Goal: Information Seeking & Learning: Learn about a topic

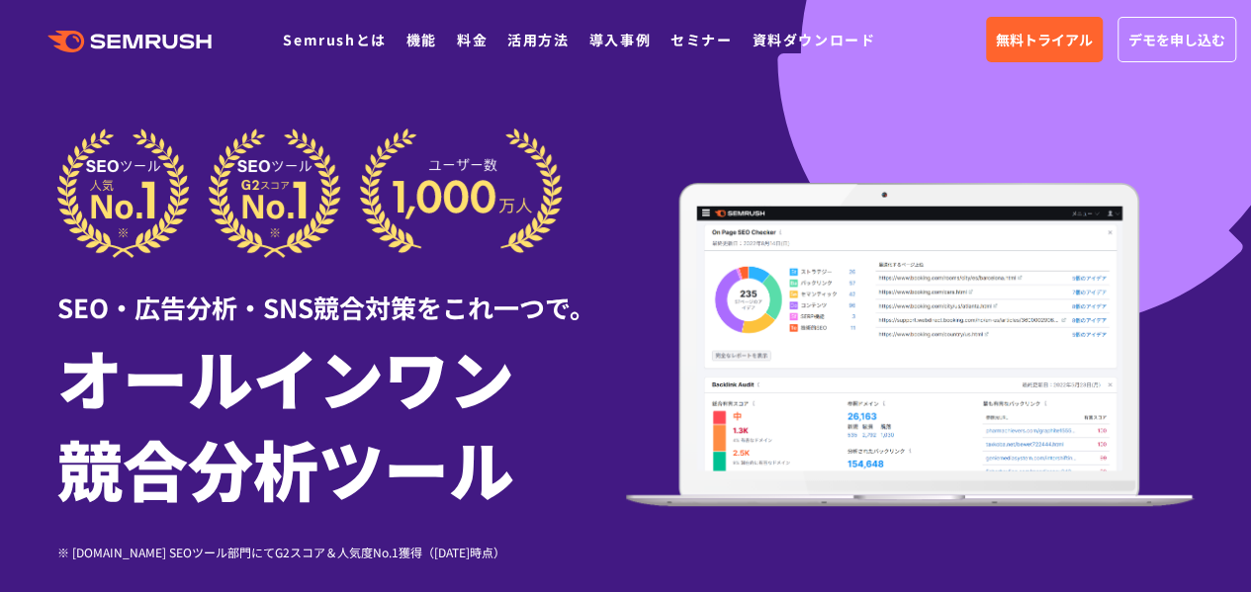
click at [612, 30] on link "導入事例" at bounding box center [620, 40] width 61 height 20
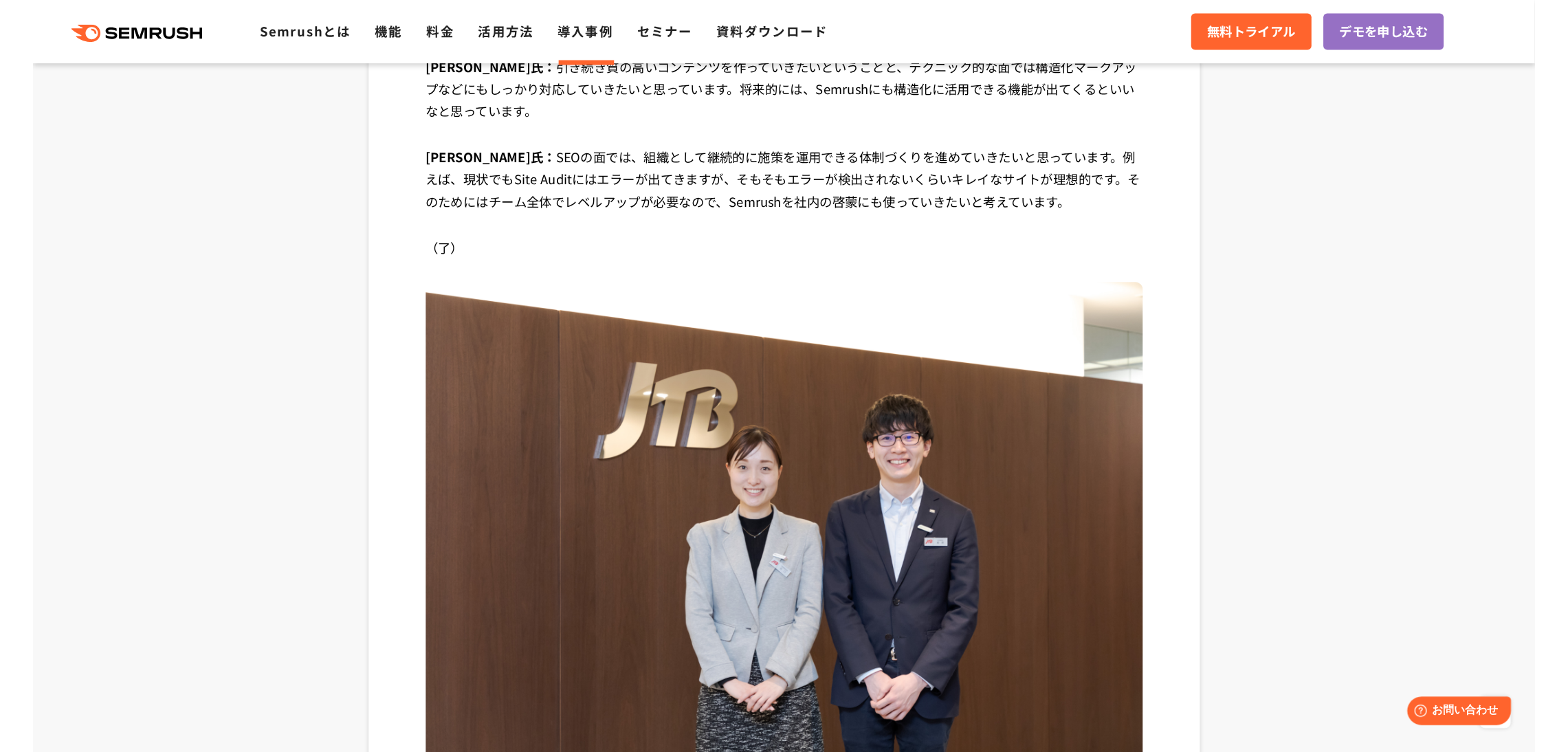
scroll to position [5384, 0]
